Goal: Navigation & Orientation: Go to known website

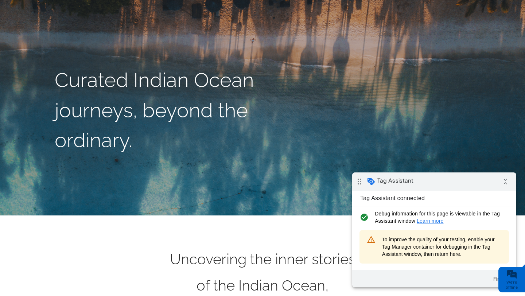
scroll to position [84, 0]
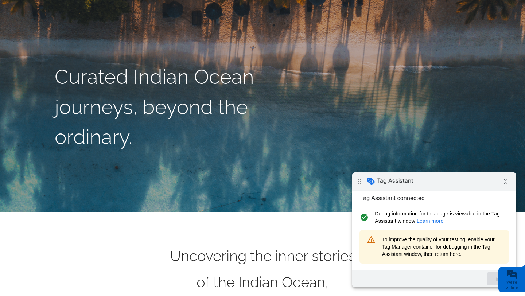
click at [490, 278] on button "Finish" at bounding box center [500, 278] width 26 height 13
